Goal: Task Accomplishment & Management: Use online tool/utility

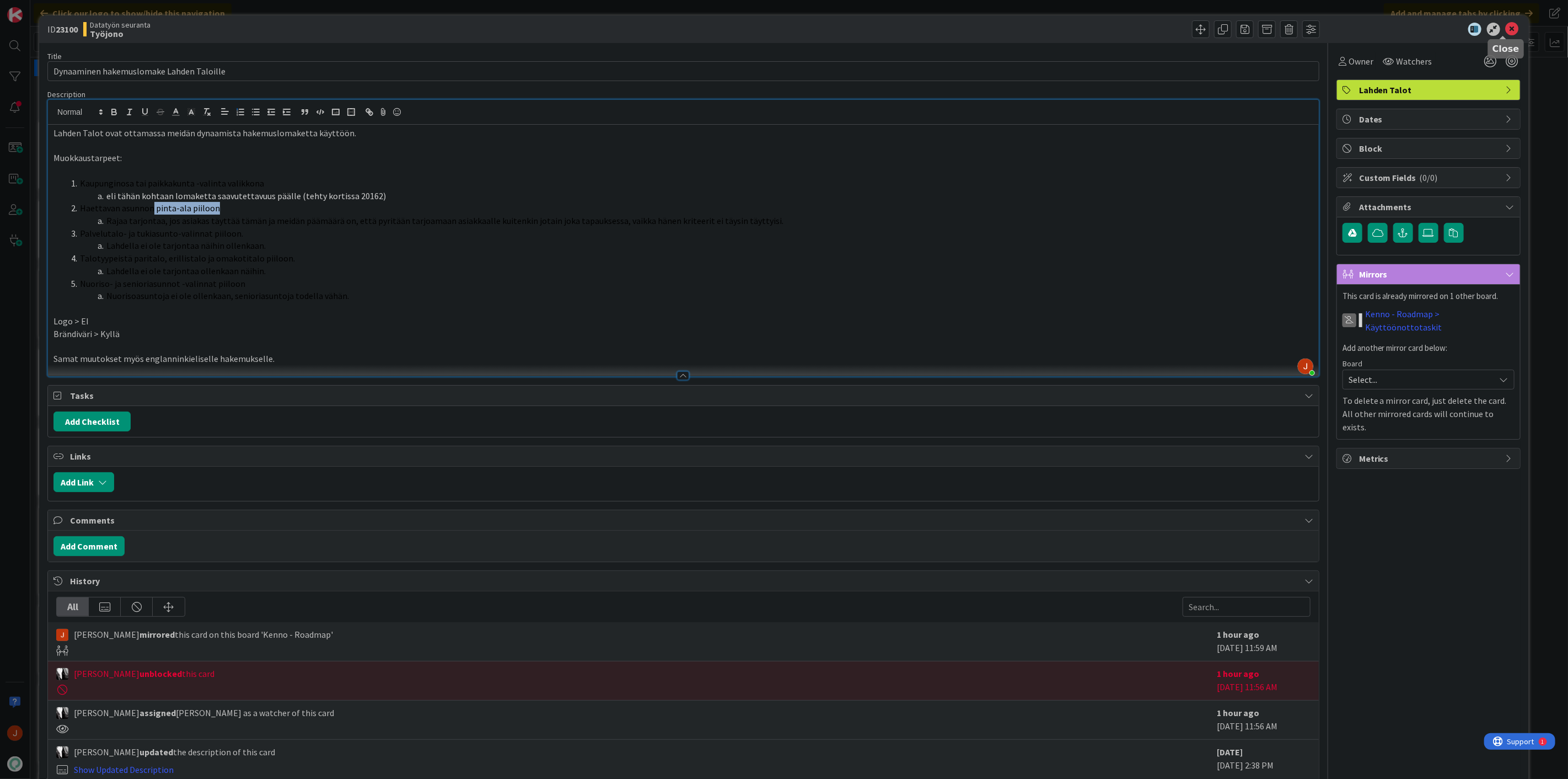
drag, startPoint x: 1502, startPoint y: 29, endPoint x: 1353, endPoint y: 118, distance: 173.6
click at [1506, 29] on icon at bounding box center [1513, 29] width 13 height 13
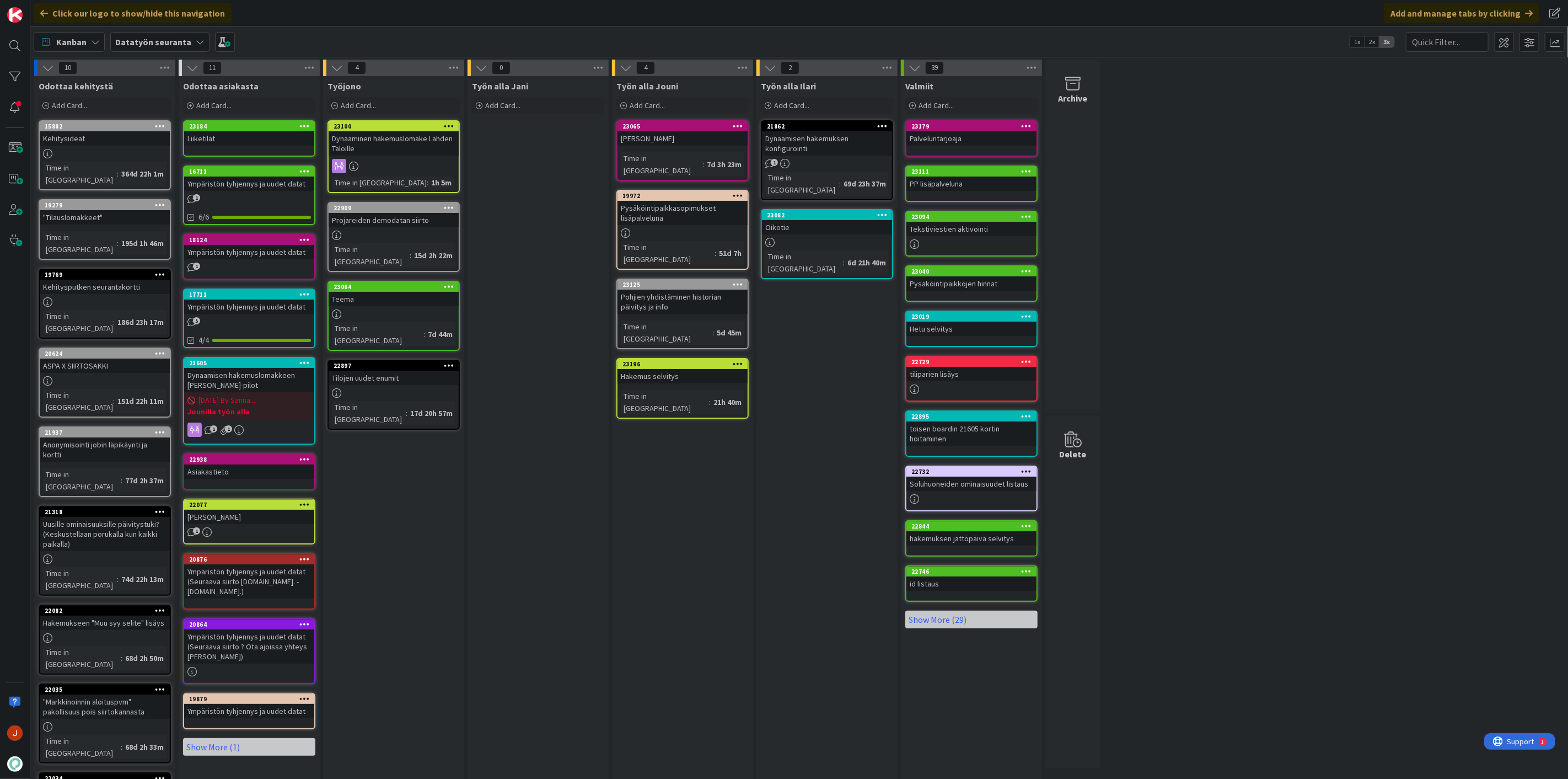
click at [742, 525] on div "Työn alla Jouni Add Card... 23065 Oikotie tsekkaus Time in Column : 7d 3h 23m 1…" at bounding box center [682, 513] width 141 height 874
click at [707, 608] on div "Työn alla Jouni Add Card... 23065 Oikotie tsekkaus Time in Column : 7d 3h 23m 1…" at bounding box center [682, 513] width 141 height 874
click at [769, 657] on div "Työn alla Ilari Add Card... 21862 Dynaamisen hakemuksen konfigurointi 1 Time in…" at bounding box center [827, 513] width 141 height 874
drag, startPoint x: 662, startPoint y: 480, endPoint x: 662, endPoint y: 489, distance: 9.0
click at [662, 480] on div "Työn alla Jouni Add Card... 23065 Oikotie tsekkaus Time in Column : 7d 3h 23m 1…" at bounding box center [682, 513] width 141 height 874
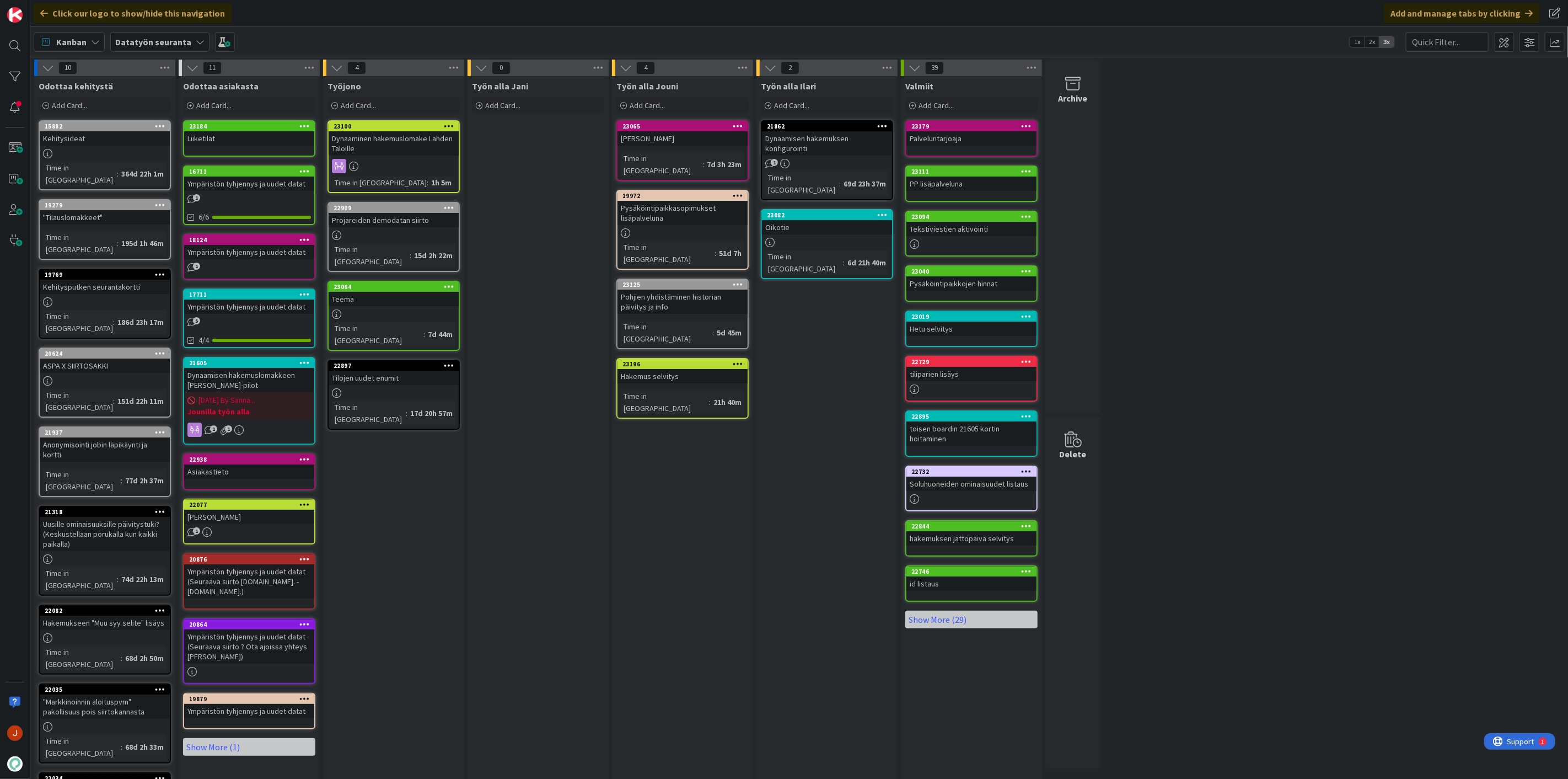
click at [721, 553] on div "Työn alla Jouni Add Card... 23065 Oikotie tsekkaus Time in Column : 7d 3h 23m 1…" at bounding box center [682, 513] width 141 height 874
click at [681, 360] on div "23196" at bounding box center [685, 364] width 125 height 8
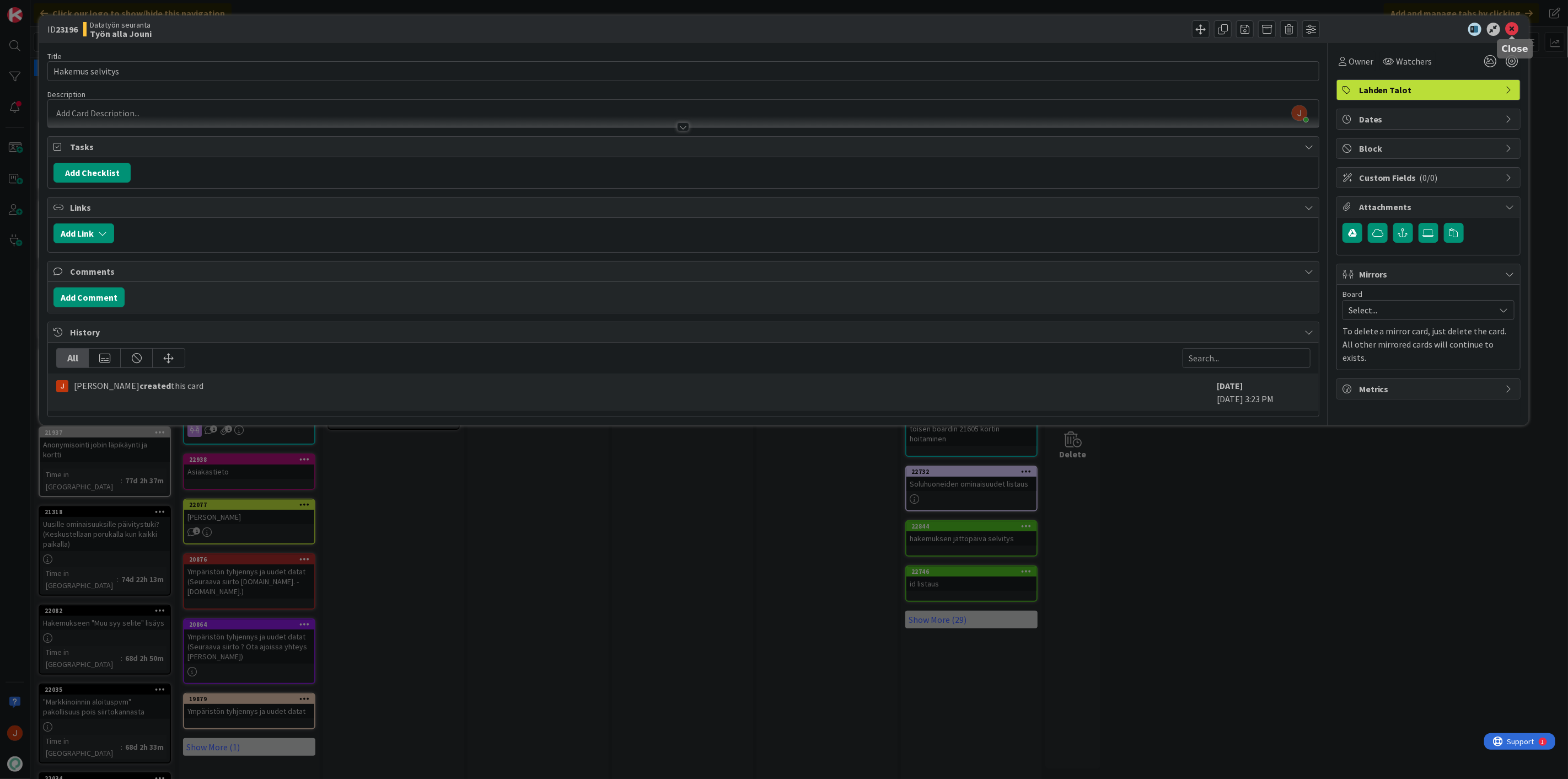
click at [1518, 32] on icon at bounding box center [1513, 29] width 13 height 13
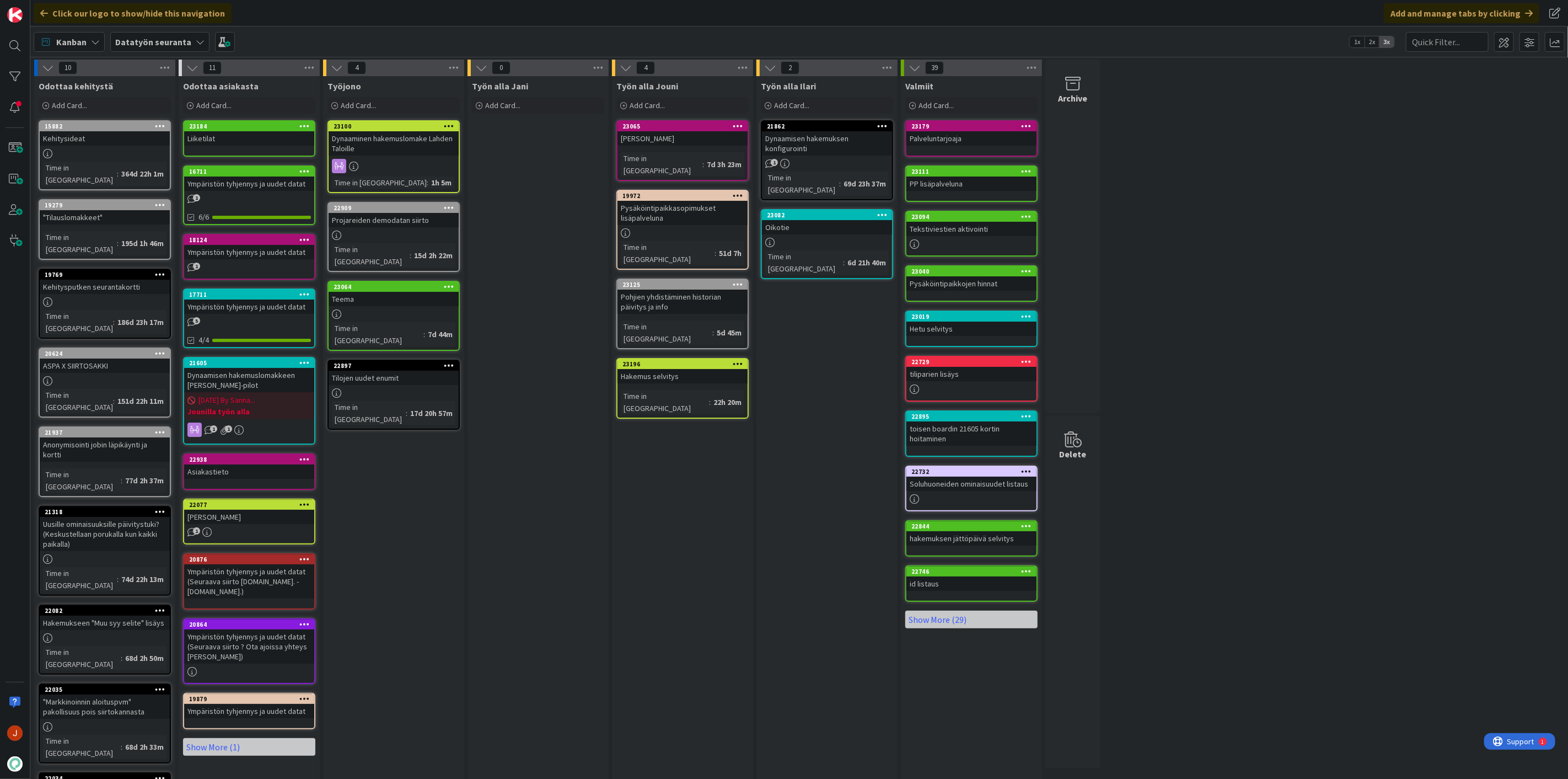
click at [711, 369] on div "Hakemus selvitys" at bounding box center [682, 376] width 130 height 15
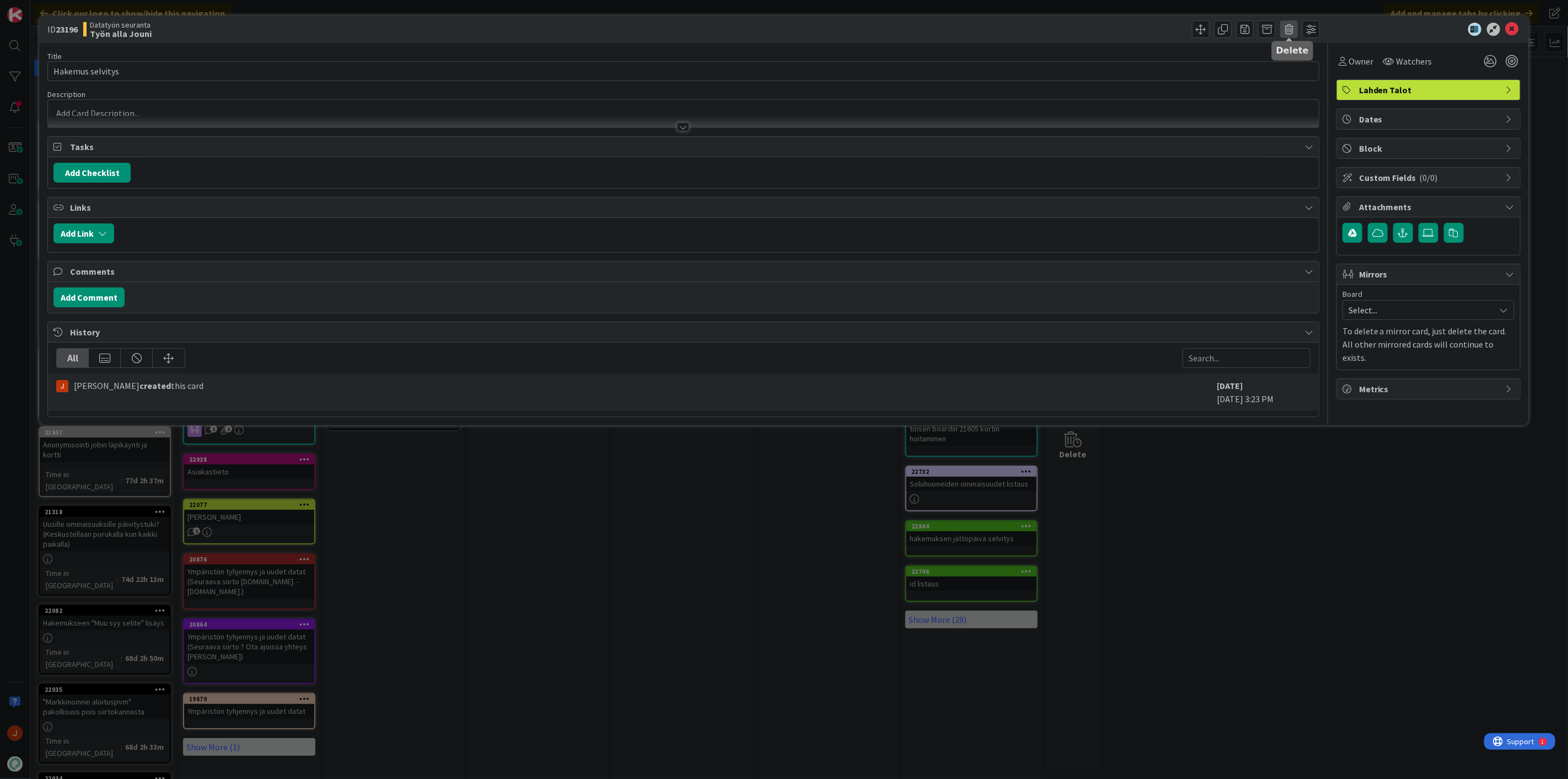
click at [1287, 29] on span at bounding box center [1289, 29] width 18 height 18
click at [1301, 81] on button "Delete" at bounding box center [1306, 81] width 41 height 20
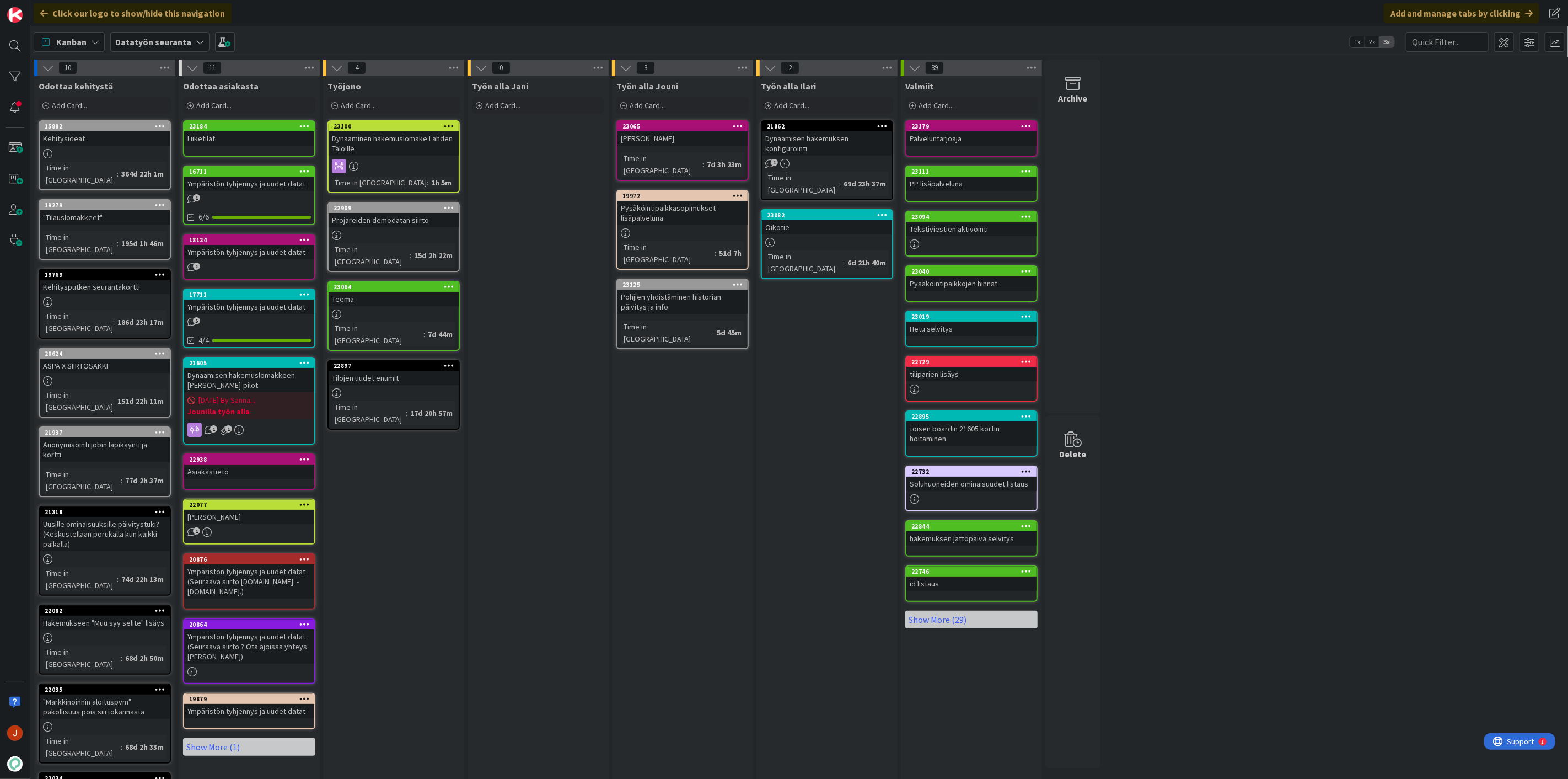
click at [701, 459] on div "Työn alla Jouni Add Card... 23065 Oikotie tsekkaus Time in Column : 7d 3h 23m 1…" at bounding box center [682, 513] width 141 height 874
click at [676, 129] on div "23065" at bounding box center [685, 126] width 125 height 8
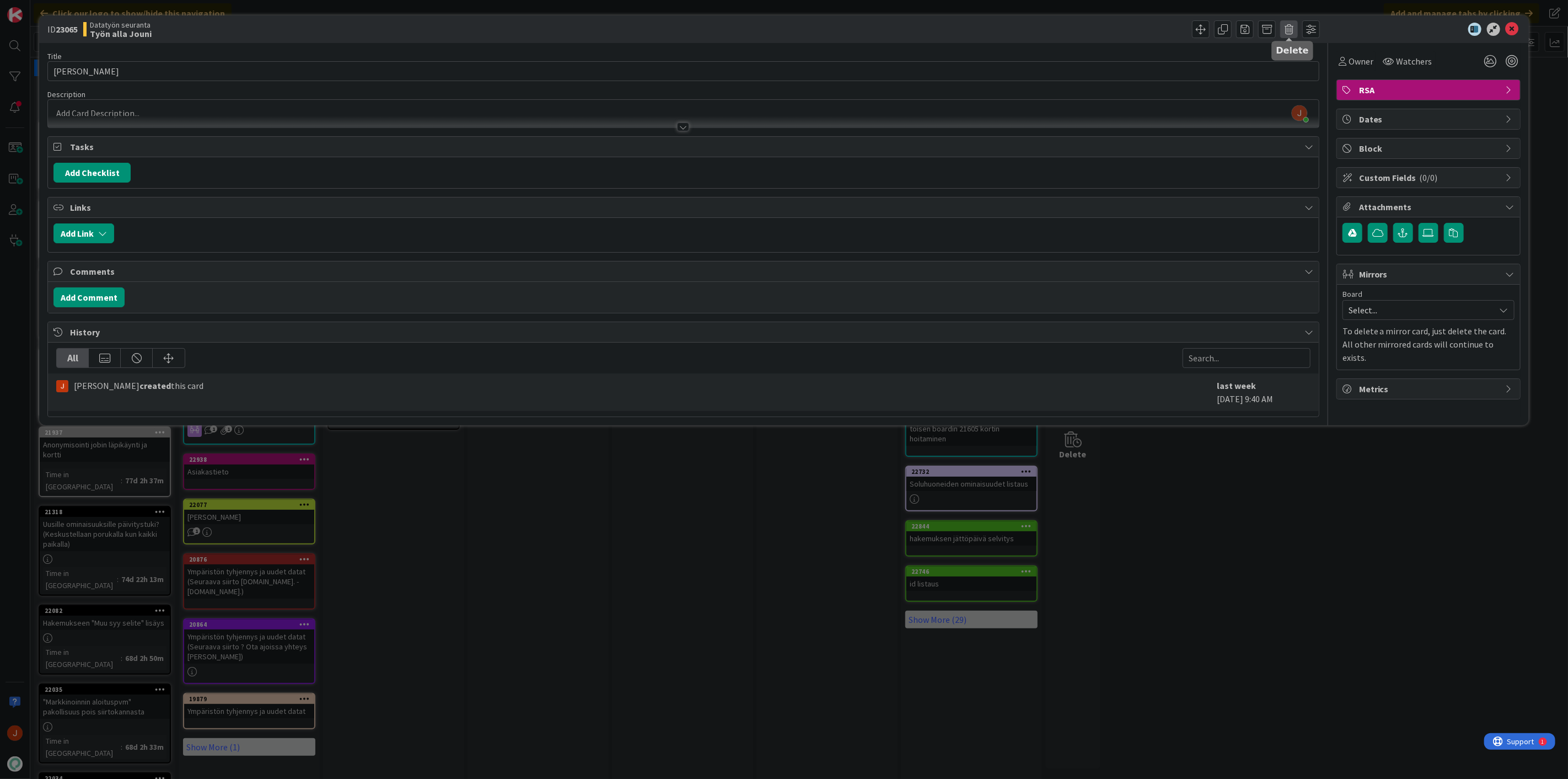
click at [1291, 34] on span at bounding box center [1289, 29] width 18 height 18
click at [1302, 79] on button "Delete" at bounding box center [1306, 81] width 41 height 20
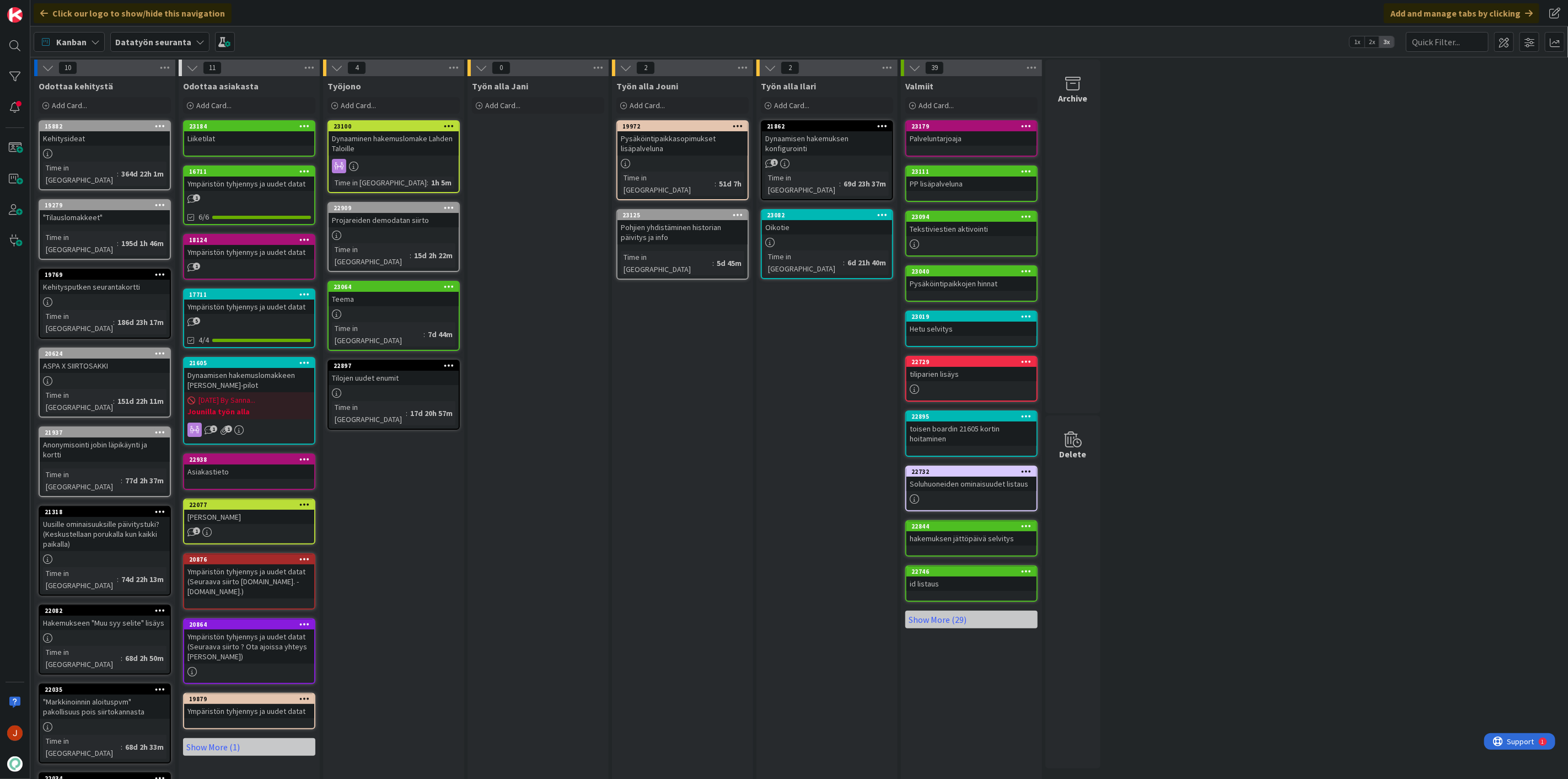
click at [679, 381] on div "Työn alla Jouni Add Card... 19972 Pysäköintipaikkasopimukset lisäpalveluna Time…" at bounding box center [682, 513] width 141 height 874
click at [658, 407] on div "Työn alla Jouni Add Card... 19972 Pysäköintipaikkasopimukset lisäpalveluna Time…" at bounding box center [682, 513] width 141 height 874
click at [691, 415] on div "Työn alla Jouni Add Card... 19972 Pysäköintipaikkasopimukset lisäpalveluna Time…" at bounding box center [682, 513] width 141 height 874
click at [757, 682] on div "Työn alla Ilari Add Card... 21862 Dynaamisen hakemuksen konfigurointi 1 Time in…" at bounding box center [827, 513] width 141 height 874
click at [757, 683] on div "Työn alla Ilari Add Card... 21862 Dynaamisen hakemuksen konfigurointi 1 Time in…" at bounding box center [827, 513] width 141 height 874
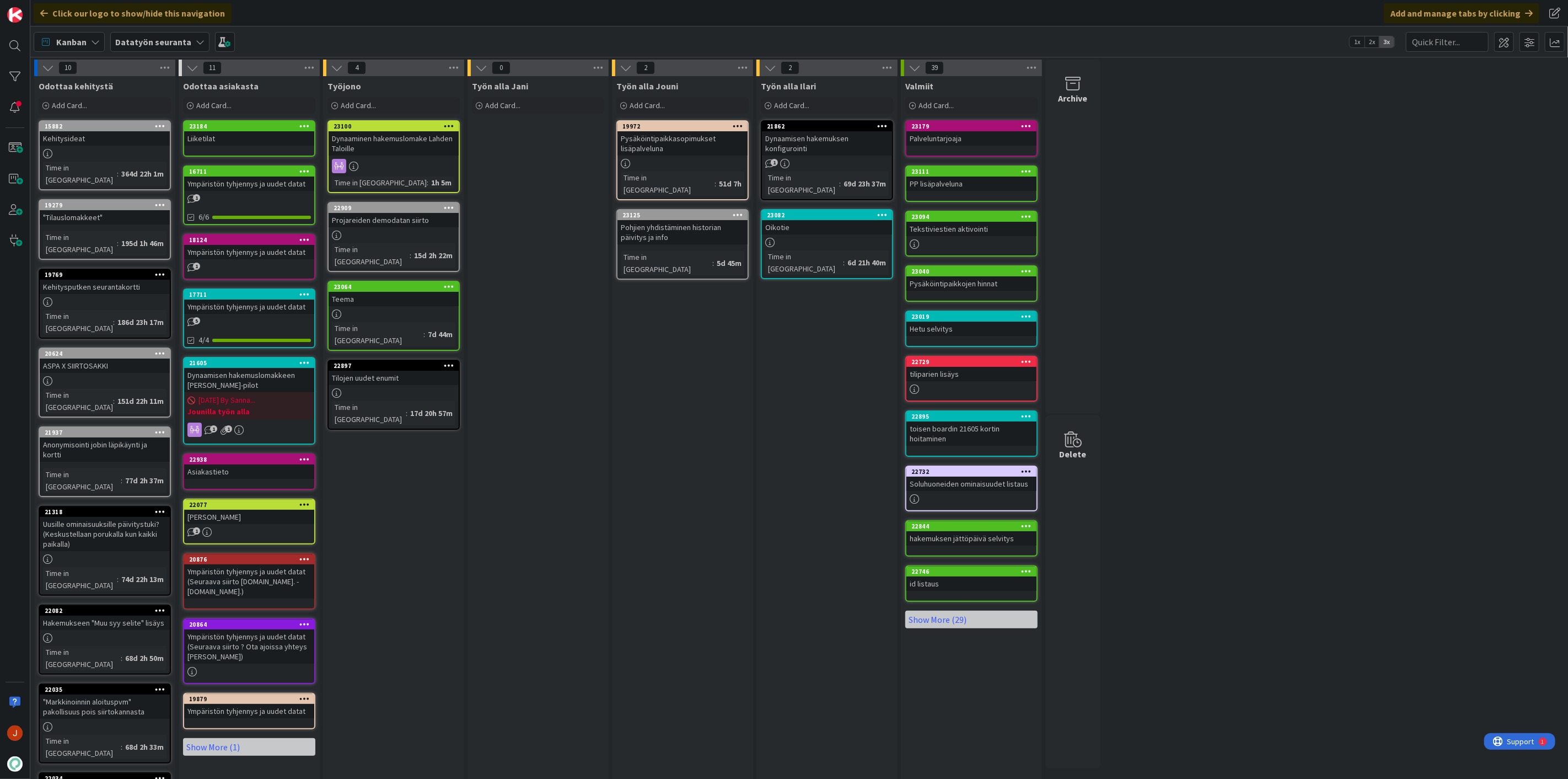
drag, startPoint x: 689, startPoint y: 493, endPoint x: 698, endPoint y: 499, distance: 10.8
click at [688, 493] on div "Työn alla Jouni Add Card... 19972 Pysäköintipaikkasopimukset lisäpalveluna Time…" at bounding box center [682, 513] width 141 height 874
click at [594, 294] on div "Työn alla Jani Add Card..." at bounding box center [538, 513] width 141 height 874
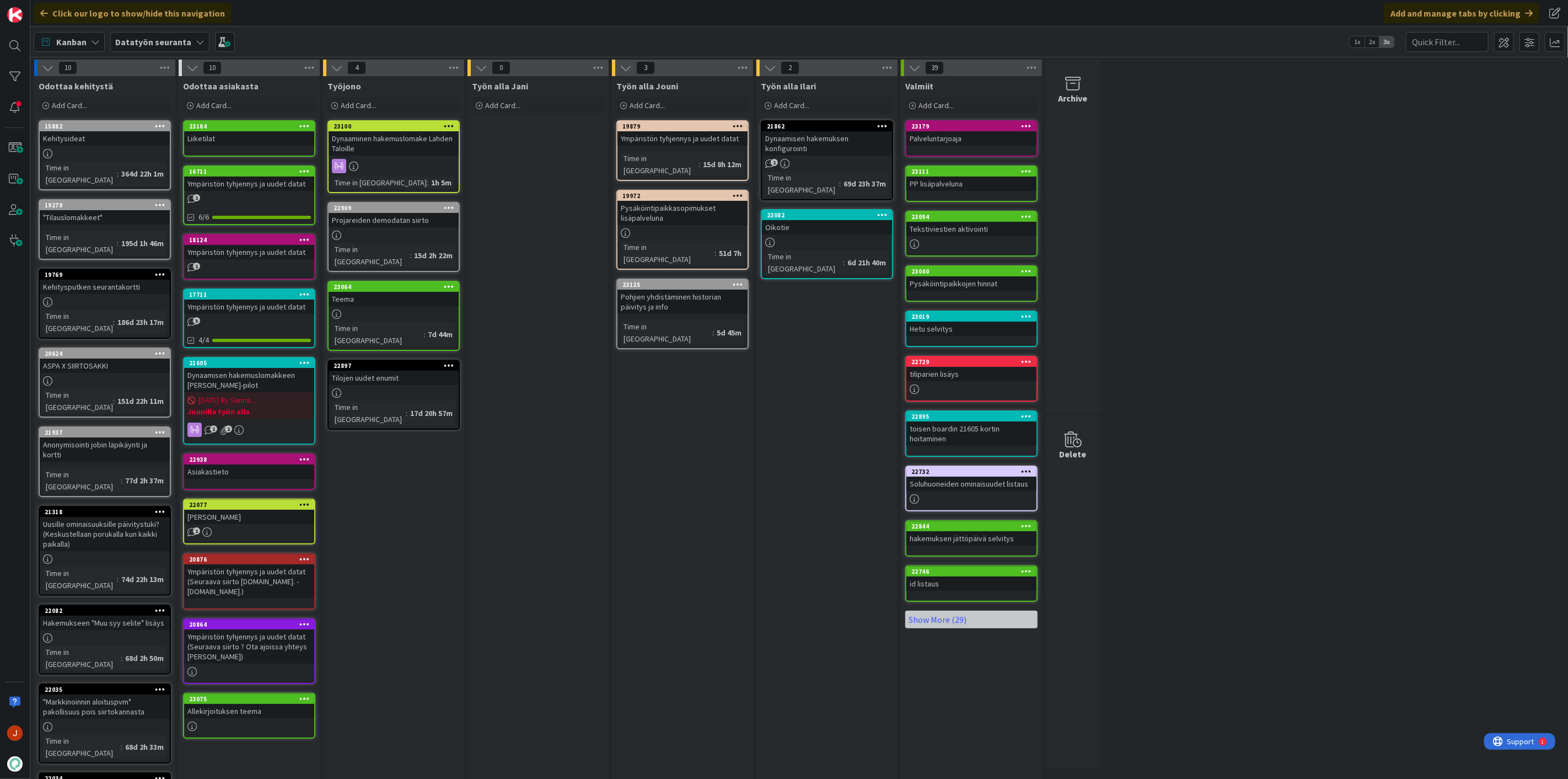
click at [737, 500] on div "Työn alla Jouni Add Card... 19879 Ympäristön tyhjennys ja uudet datat Time in C…" at bounding box center [682, 513] width 141 height 874
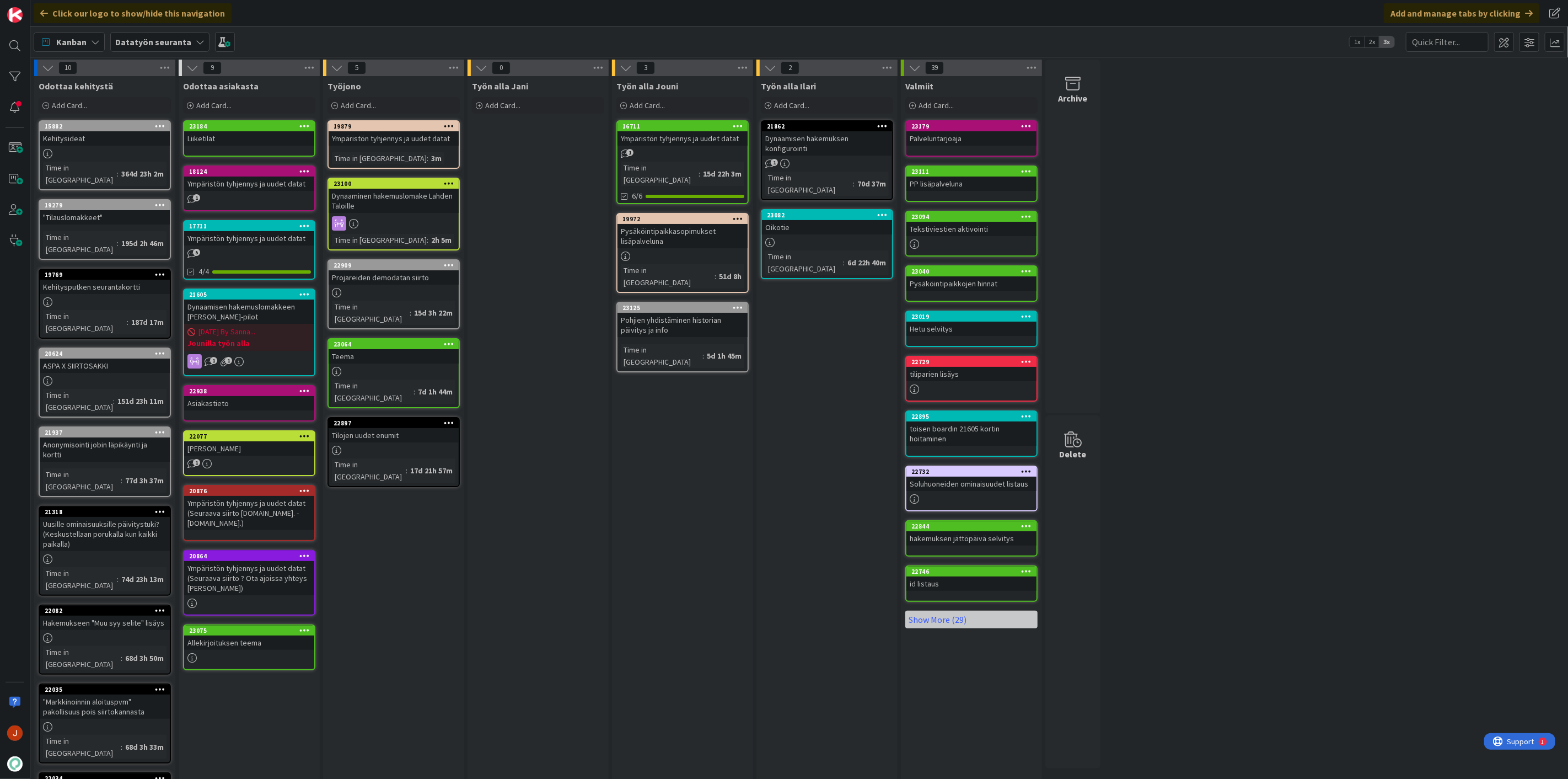
click at [502, 344] on div "Työn alla Jani Add Card..." at bounding box center [538, 513] width 141 height 874
click at [651, 447] on div "Työn alla Jouni Add Card... 16711 Ympäristön tyhjennys ja uudet datat 1 Time in…" at bounding box center [682, 513] width 141 height 874
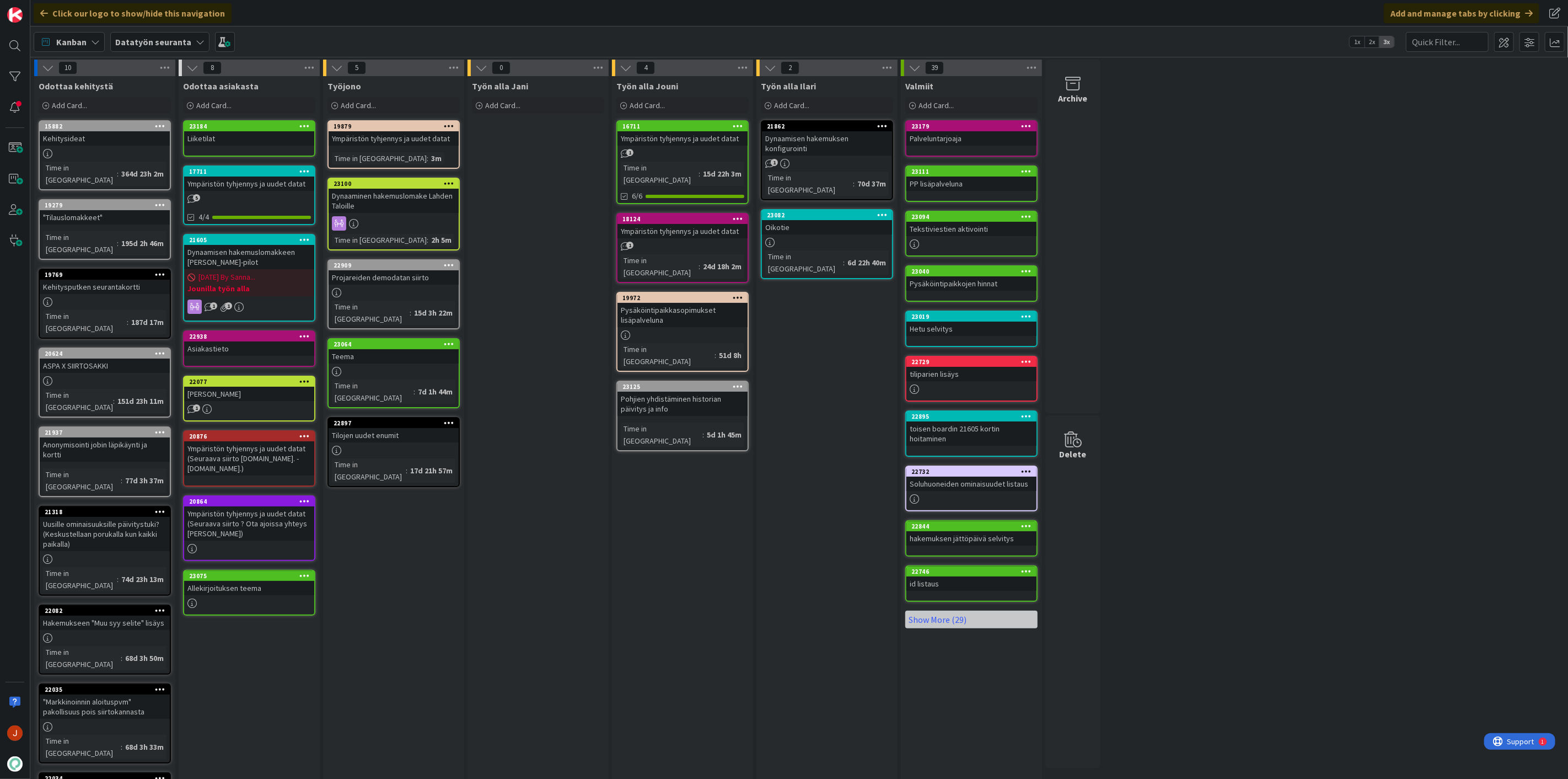
click at [579, 323] on div "Työn alla Jani Add Card..." at bounding box center [538, 513] width 141 height 874
